Goal: Transaction & Acquisition: Purchase product/service

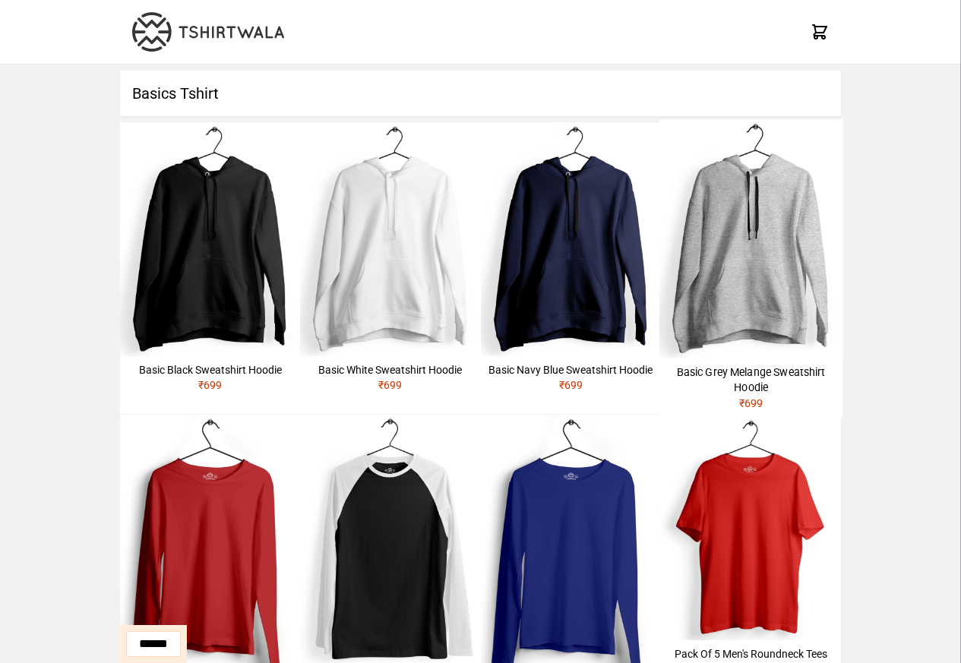
click at [213, 220] on img at bounding box center [210, 239] width 180 height 234
